Goal: Check status: Check status

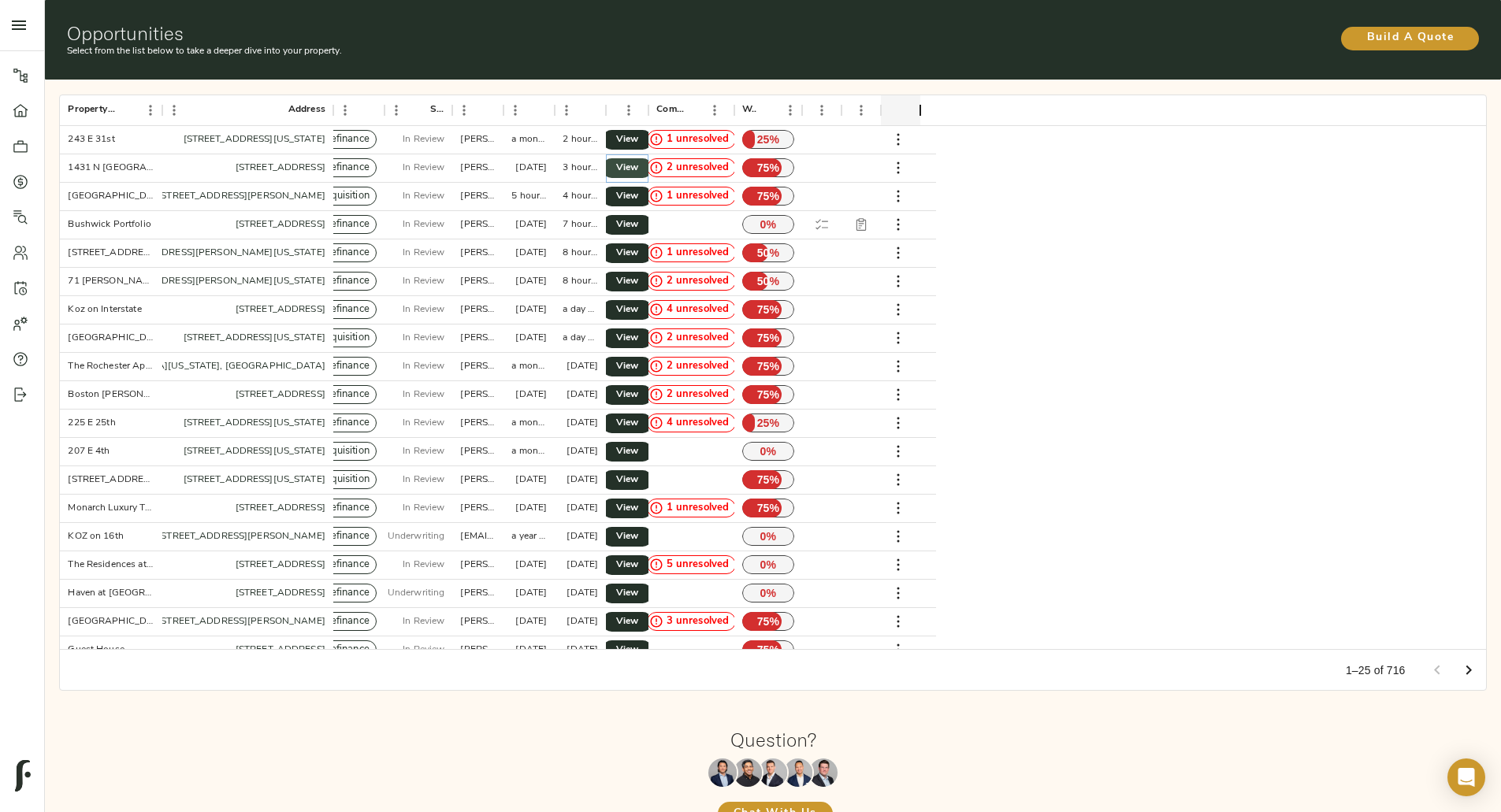
click at [653, 159] on link "View" at bounding box center [627, 168] width 50 height 20
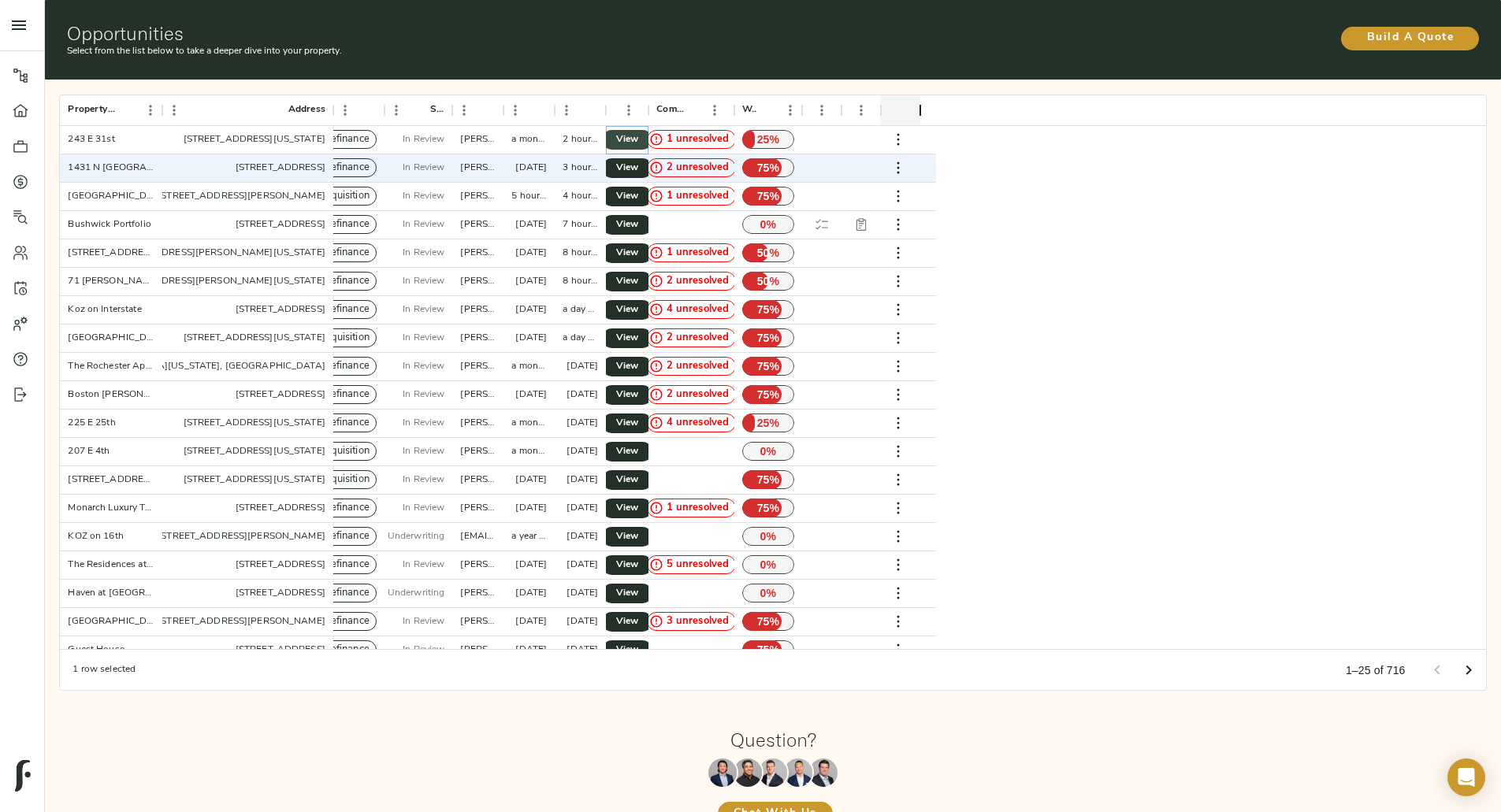
click at [637, 132] on span "View" at bounding box center [628, 140] width 19 height 16
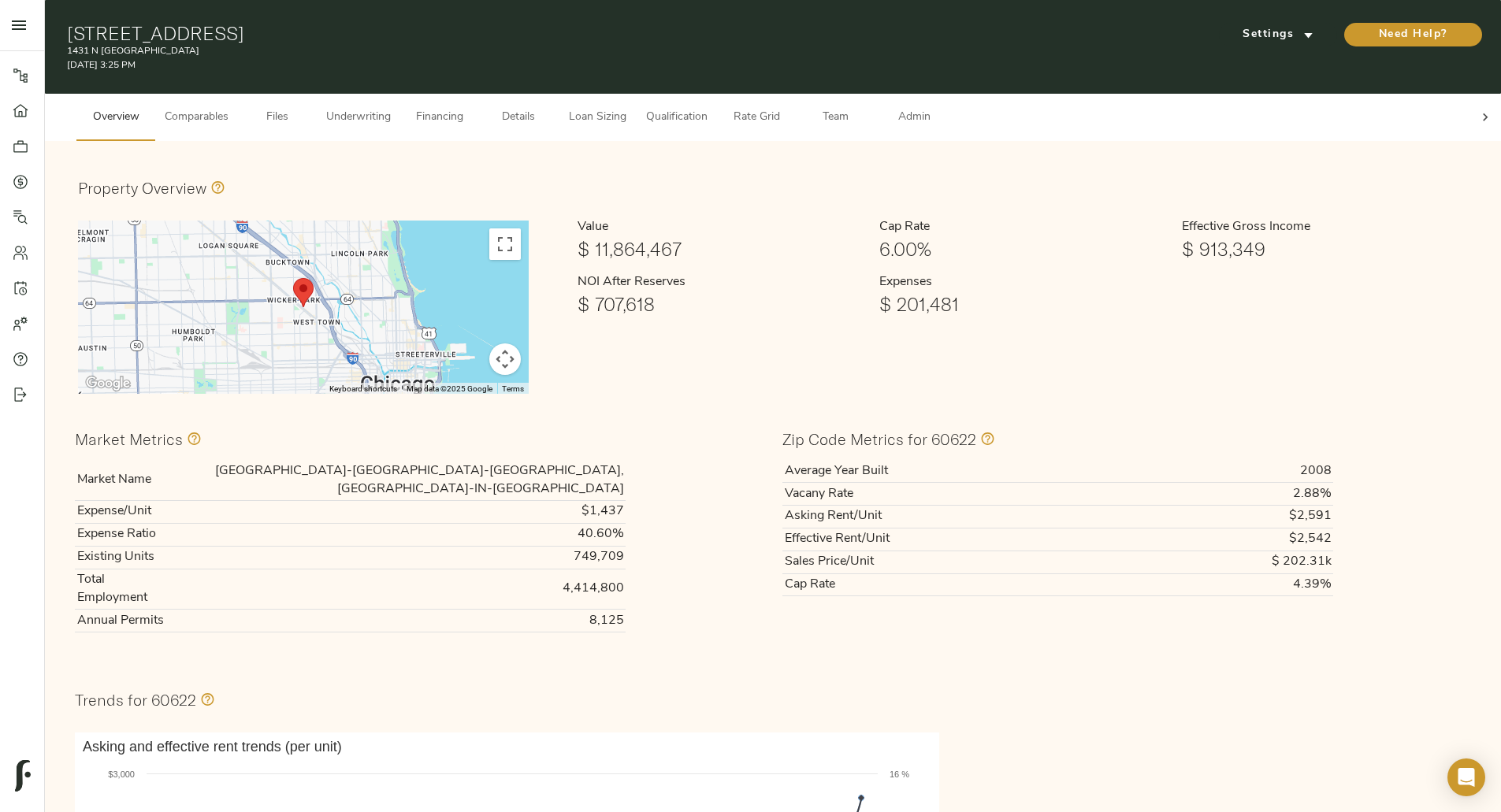
click at [391, 108] on span "Underwriting" at bounding box center [358, 117] width 65 height 20
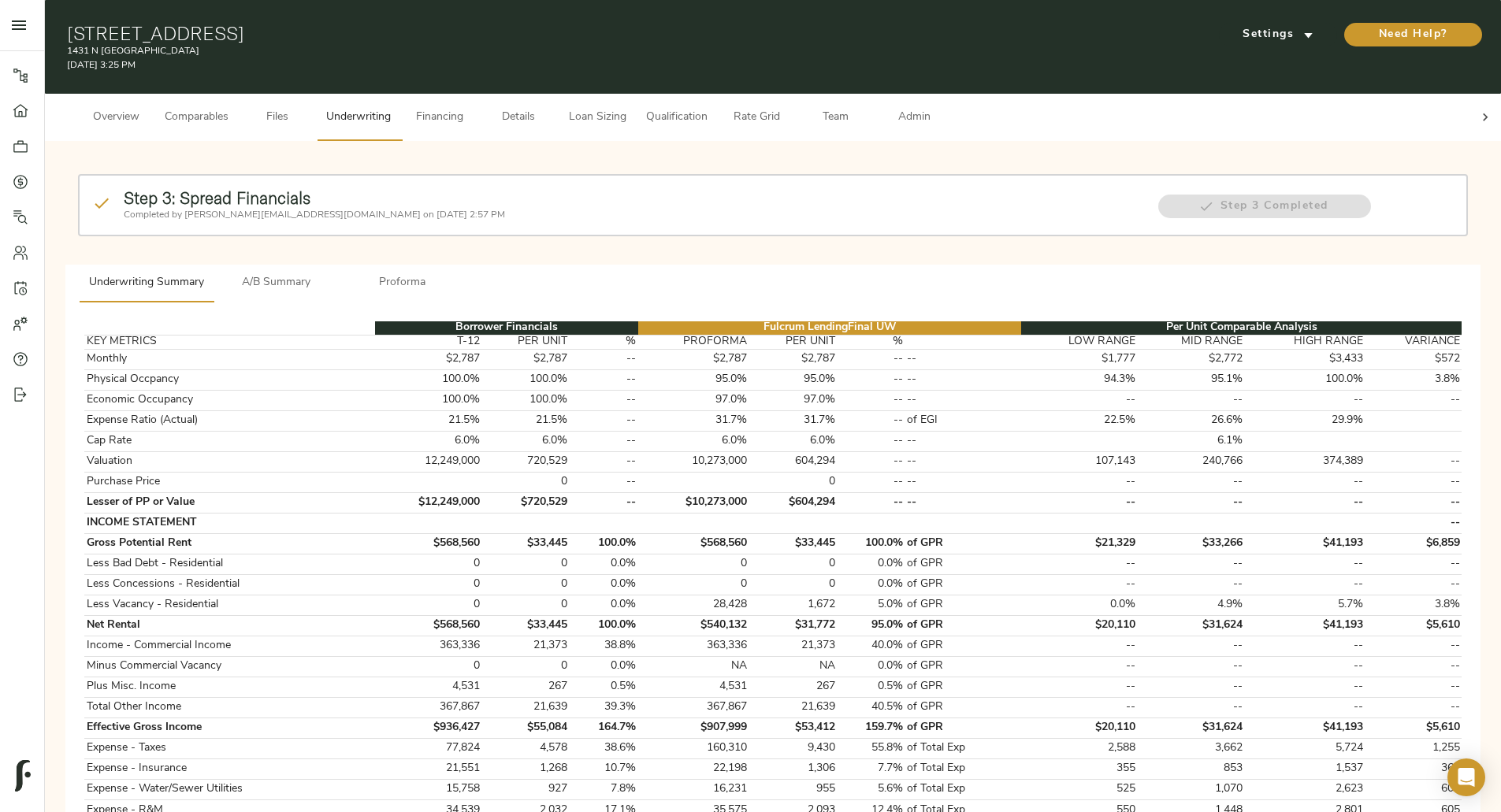
click at [330, 273] on span "A/B Summary" at bounding box center [277, 283] width 107 height 20
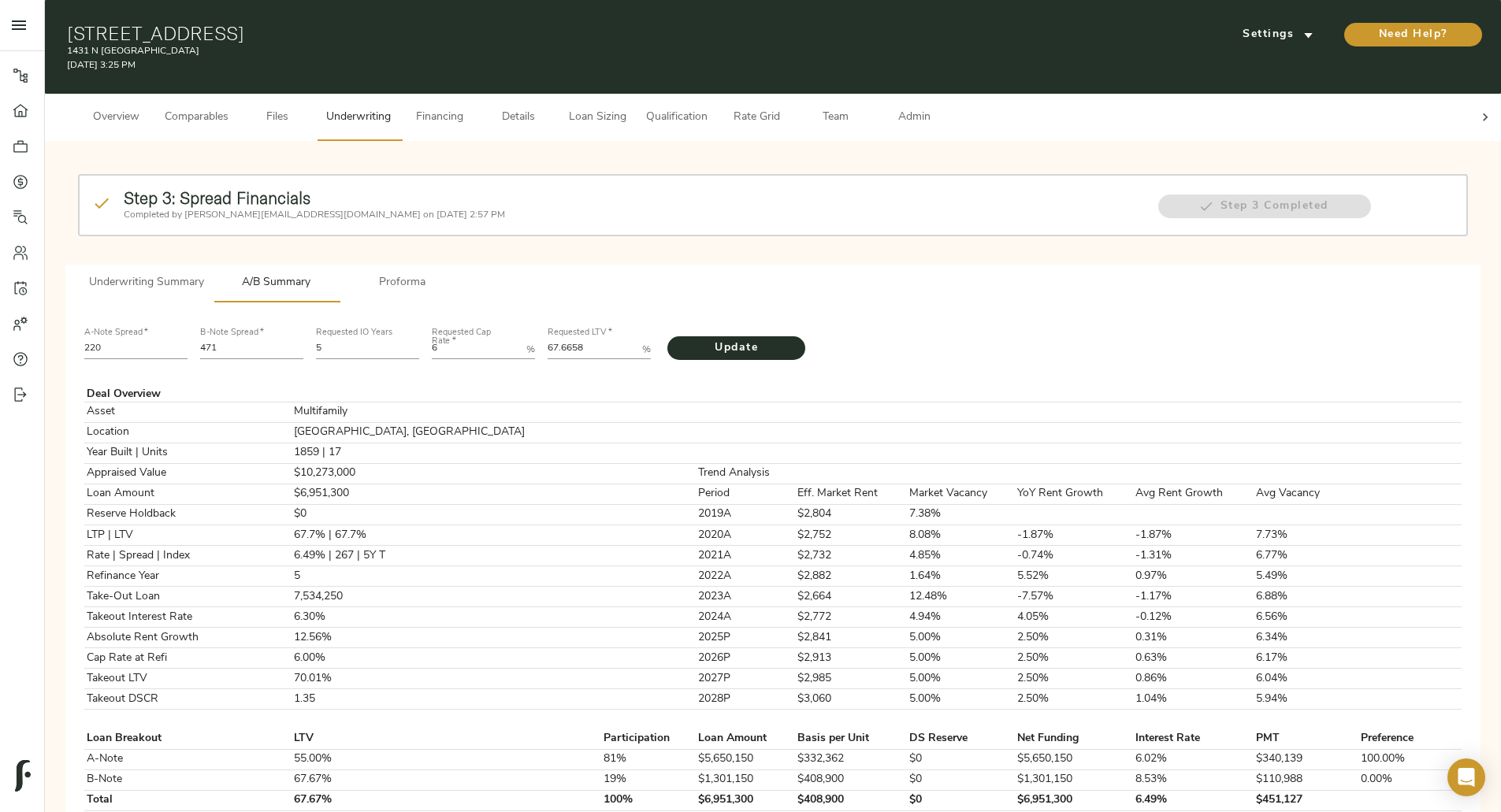
click at [204, 273] on span "Underwriting Summary" at bounding box center [146, 283] width 115 height 20
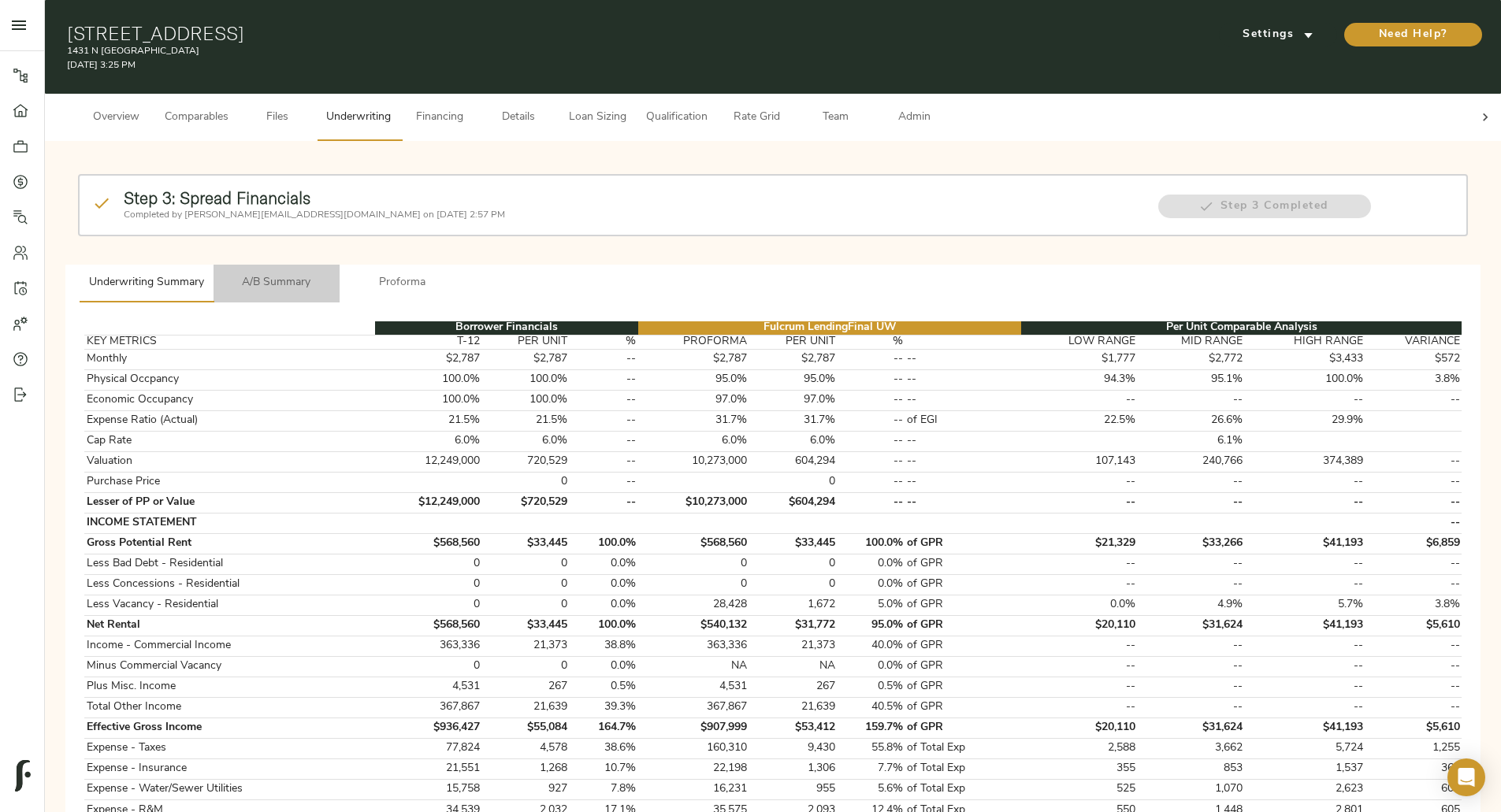
click at [330, 273] on span "A/B Summary" at bounding box center [277, 283] width 107 height 20
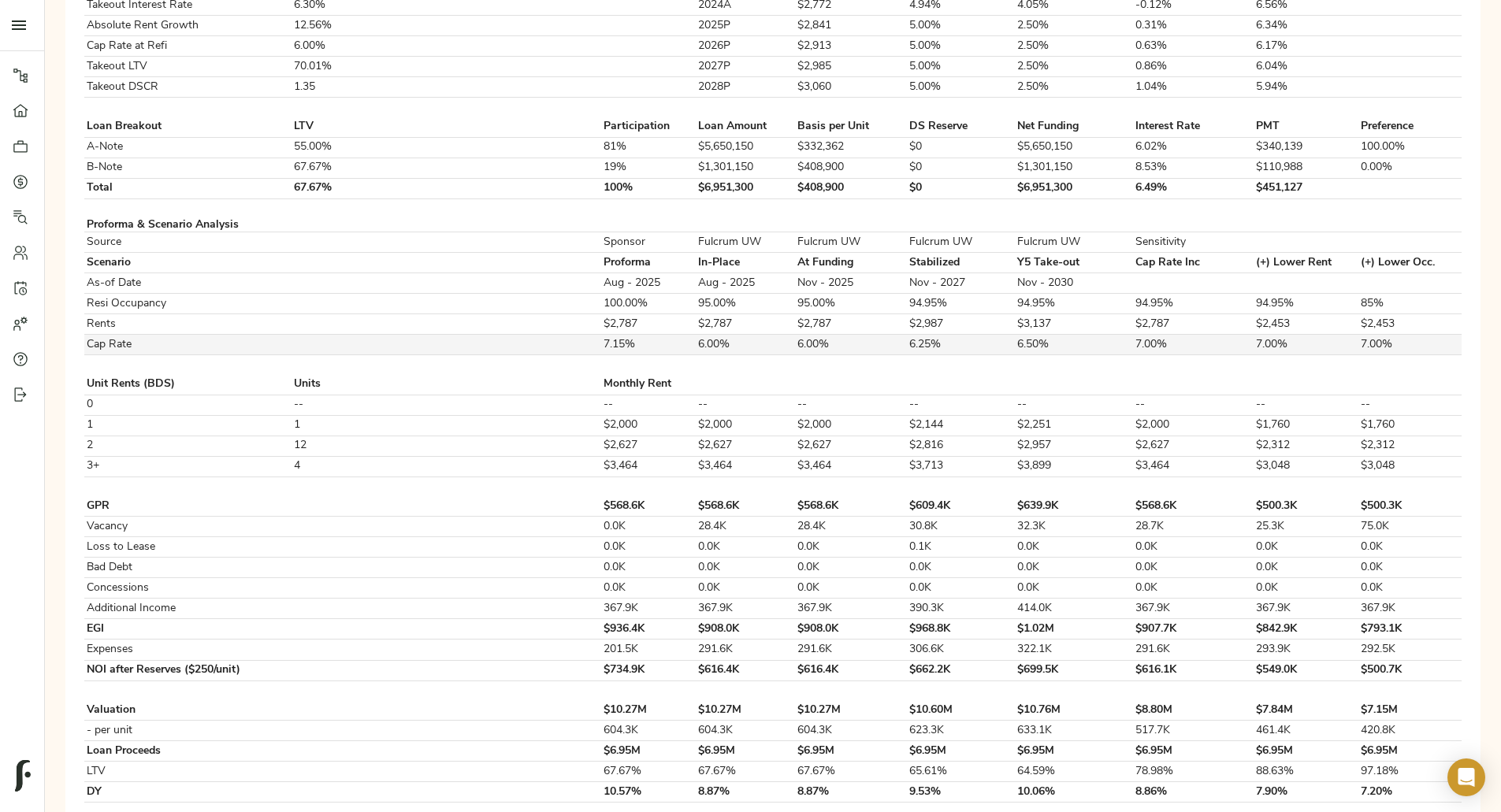
scroll to position [613, 0]
click at [59, 120] on div "Step 3: Spread Financials Completed by [PERSON_NAME][EMAIL_ADDRESS][DOMAIN_NAME…" at bounding box center [773, 347] width 1431 height 1613
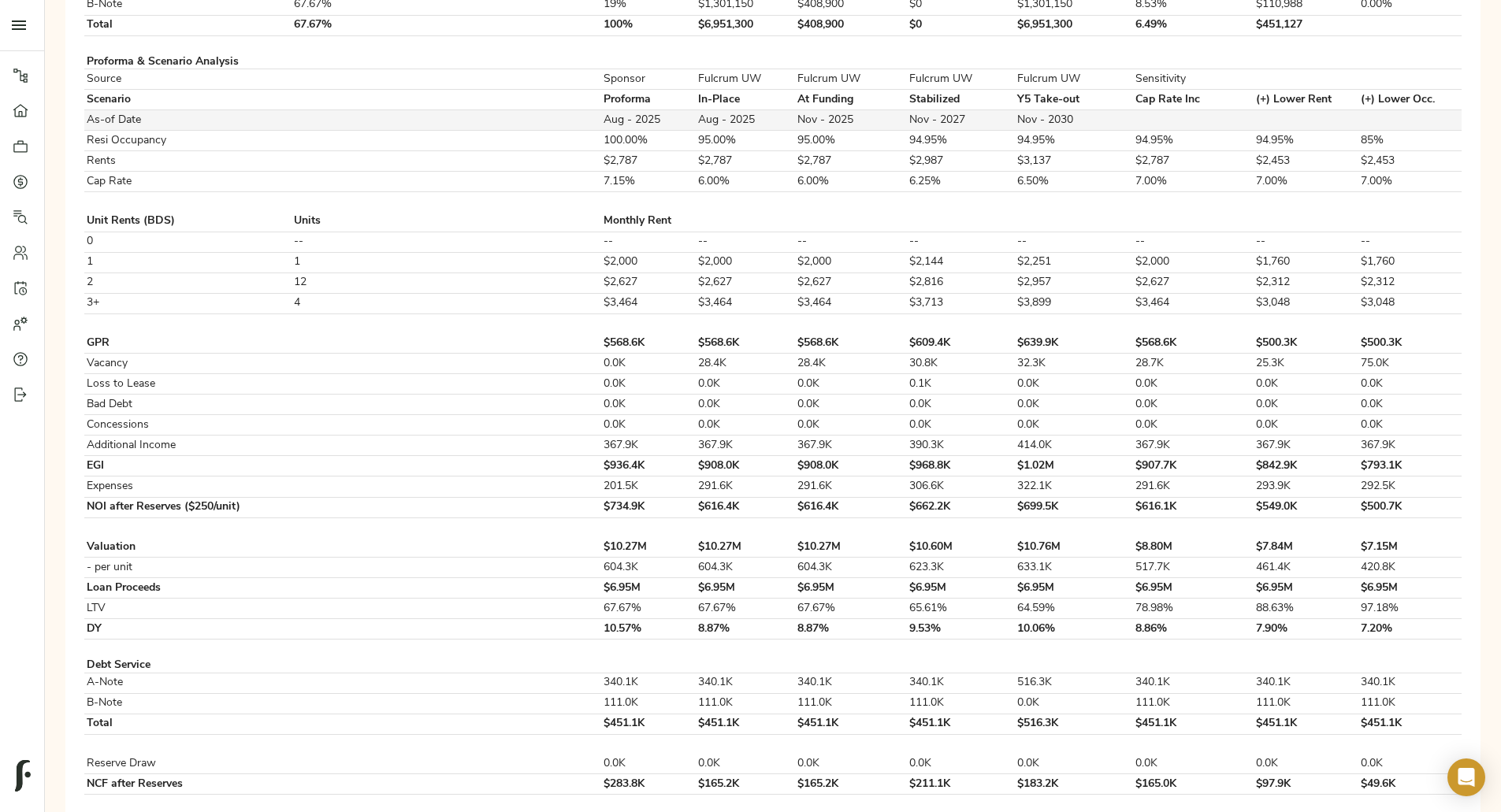
scroll to position [776, 0]
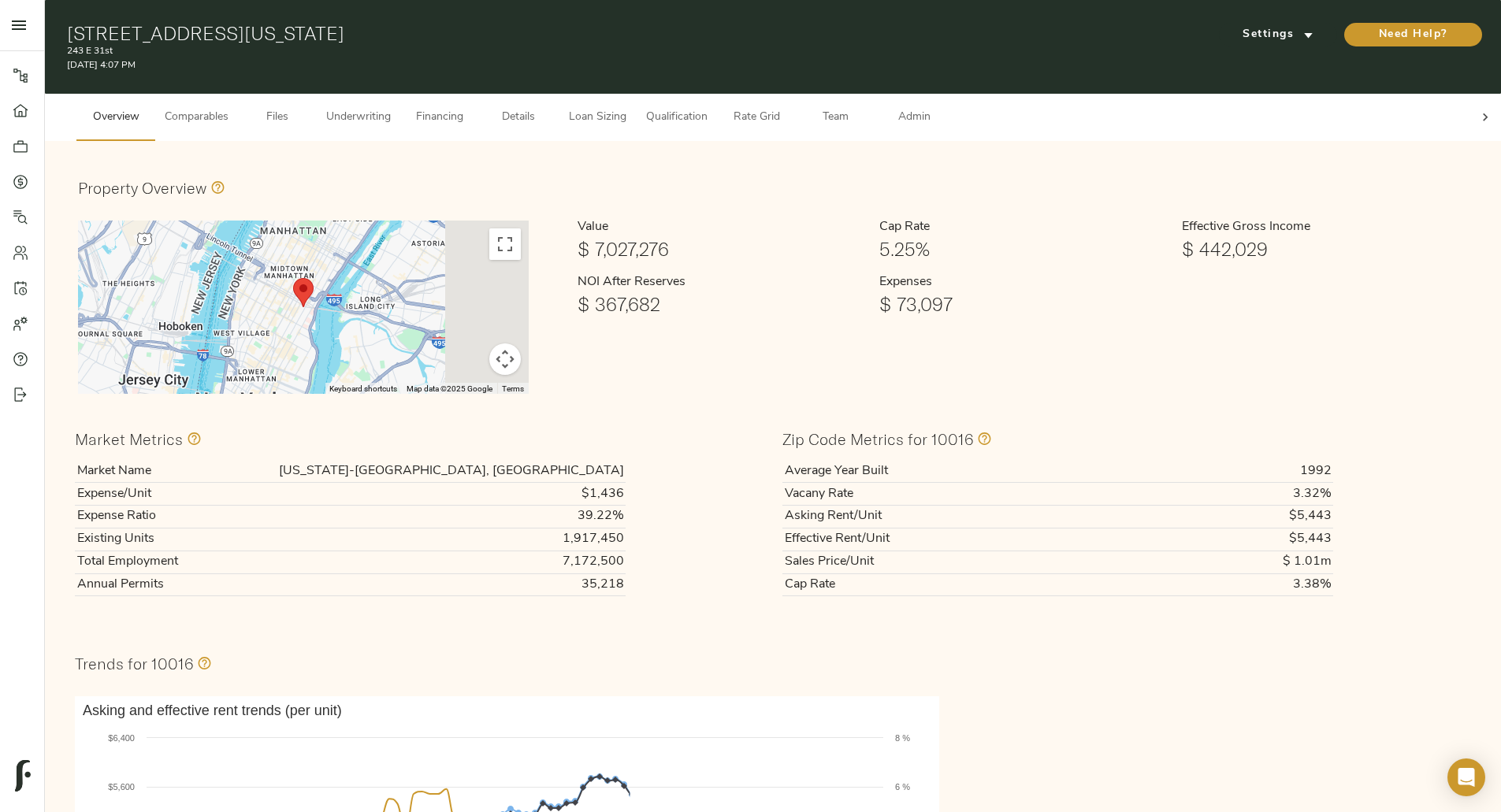
click at [400, 119] on button "Underwriting" at bounding box center [358, 117] width 84 height 47
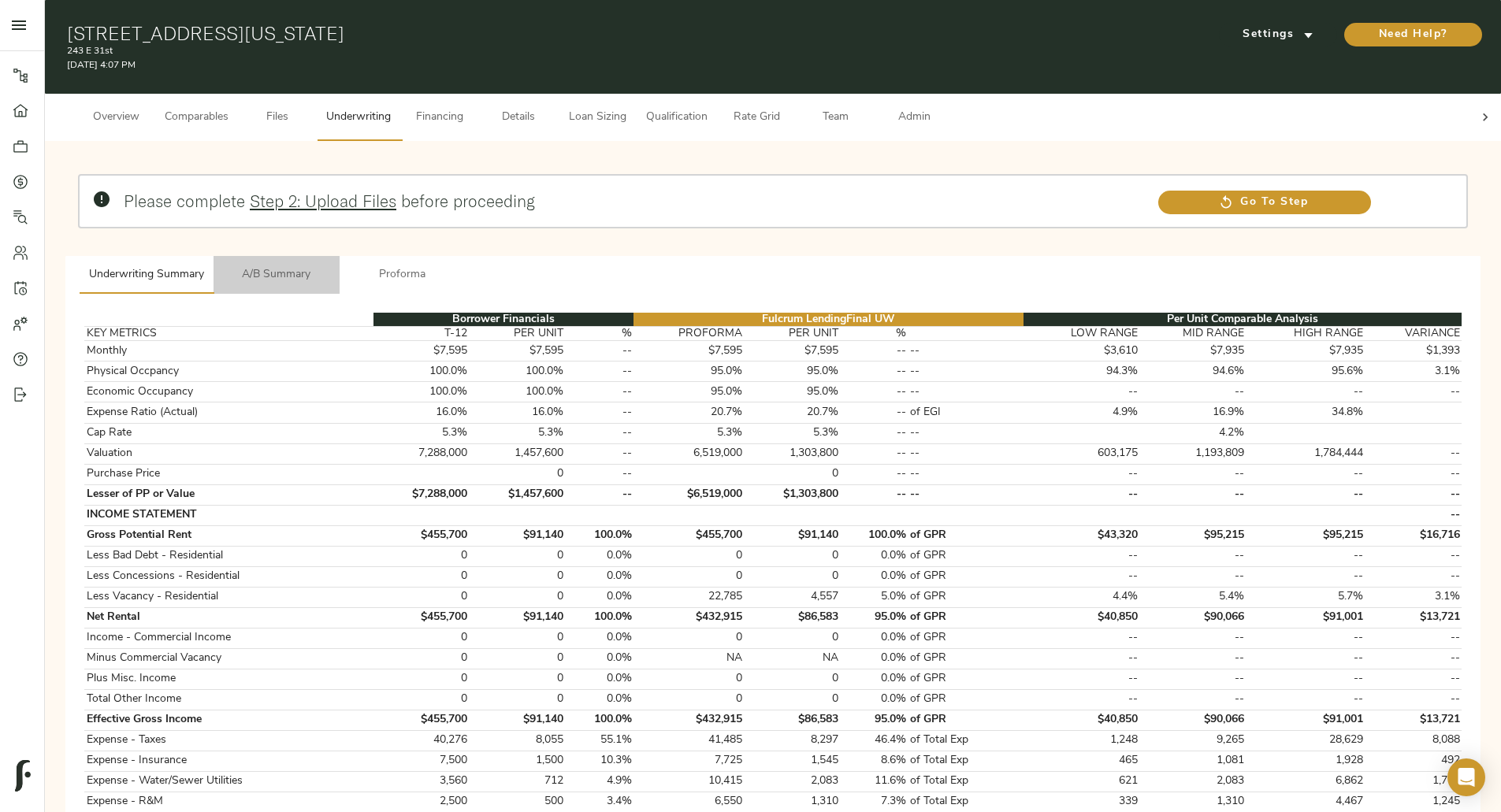
click at [340, 259] on button "A/B Summary" at bounding box center [277, 275] width 126 height 38
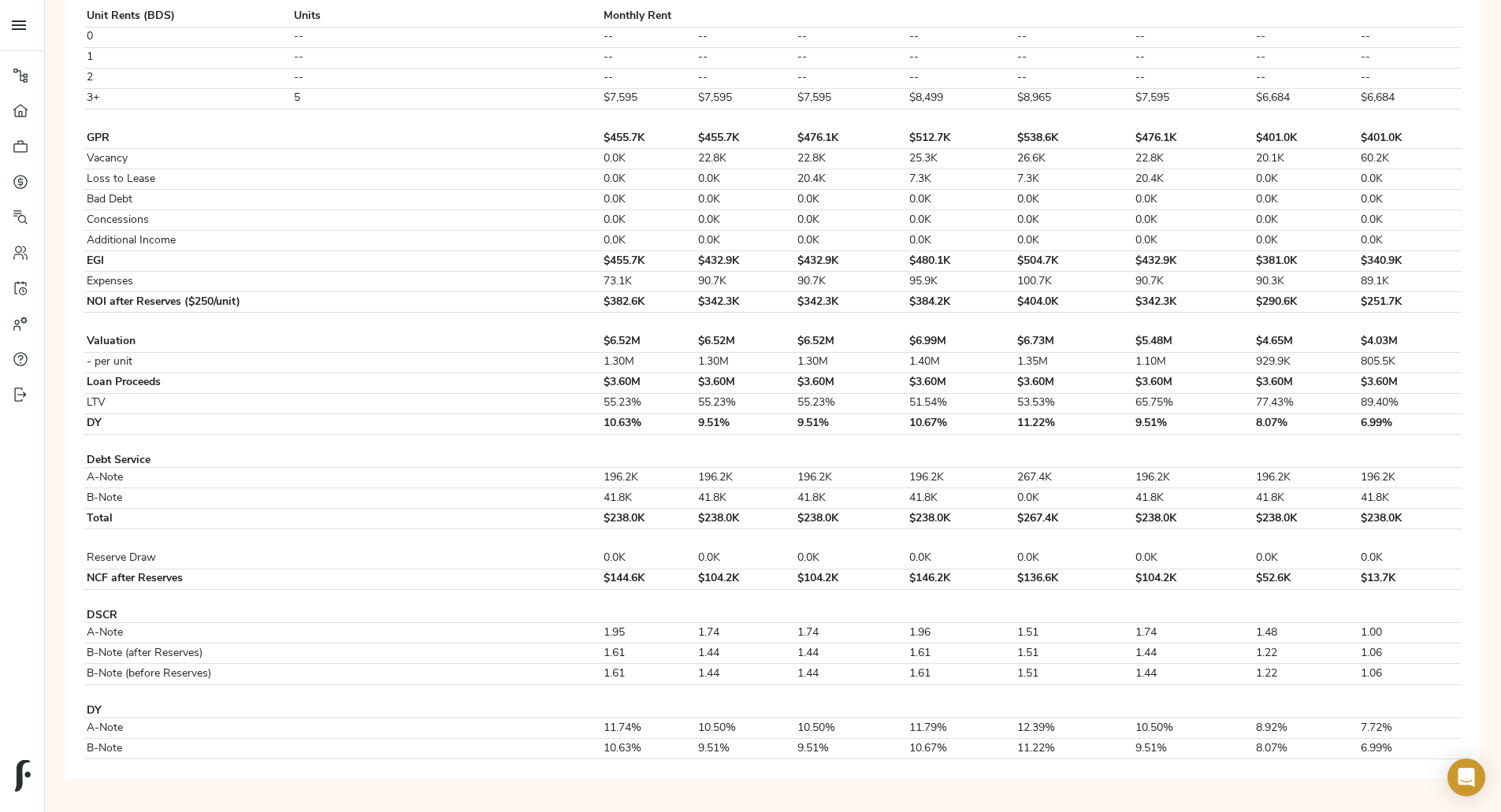
scroll to position [973, 0]
